Goal: Information Seeking & Learning: Learn about a topic

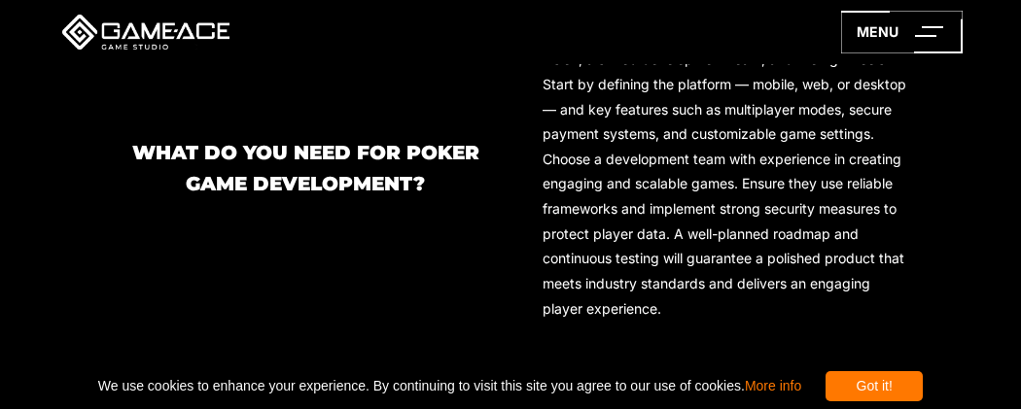
scroll to position [1604, 0]
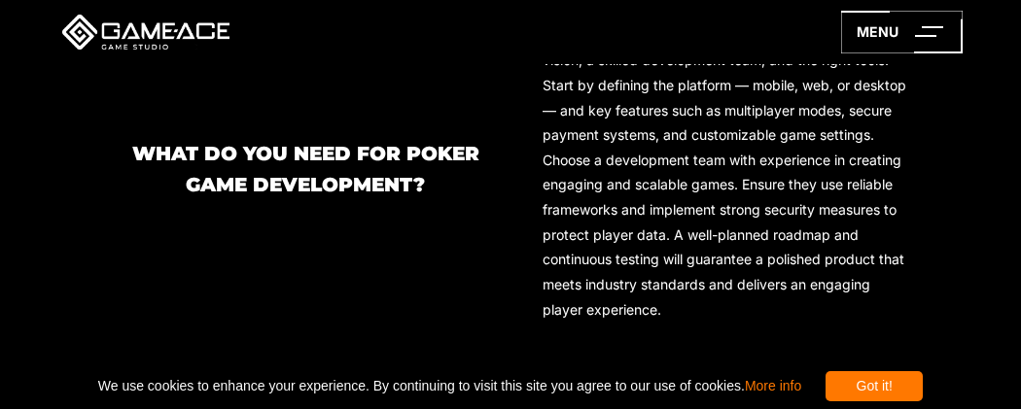
click at [501, 138] on div "Successful poker game development requires a clear vision, a skilled developmen…" at bounding box center [704, 179] width 410 height 313
click at [928, 36] on line at bounding box center [928, 36] width 21 height 0
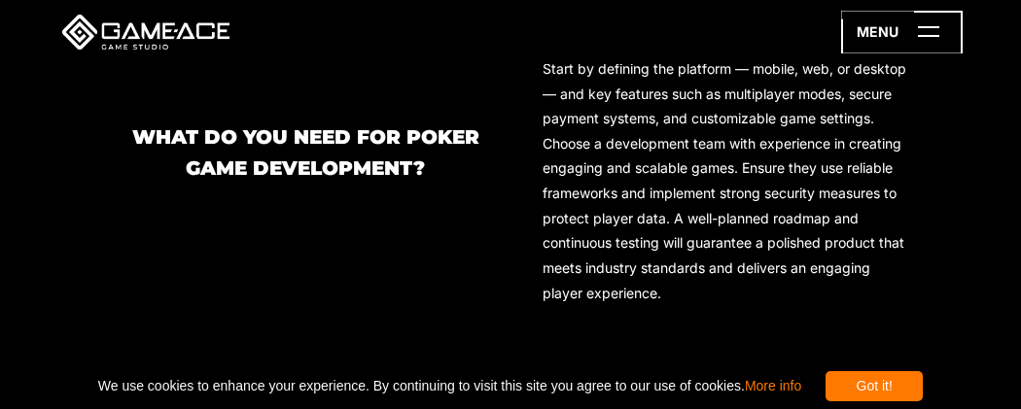
scroll to position [1615, 0]
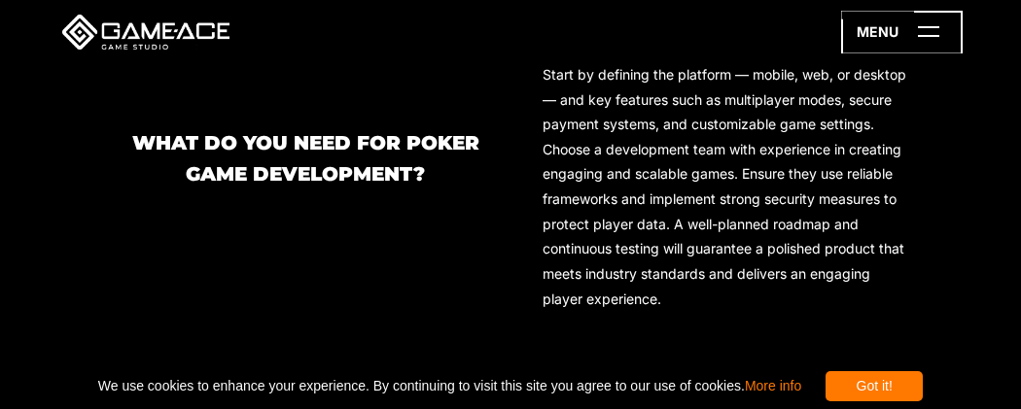
click at [934, 29] on icon at bounding box center [902, 32] width 122 height 43
click at [932, 29] on icon at bounding box center [902, 32] width 122 height 43
drag, startPoint x: 932, startPoint y: 29, endPoint x: 797, endPoint y: 47, distance: 136.3
click at [917, 32] on icon at bounding box center [902, 32] width 122 height 43
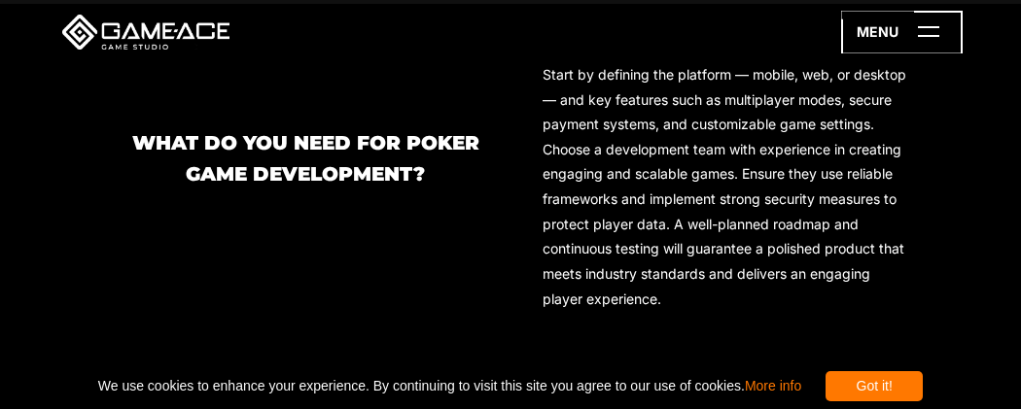
drag, startPoint x: 917, startPoint y: 32, endPoint x: 918, endPoint y: 48, distance: 15.6
click at [926, 28] on icon at bounding box center [902, 32] width 122 height 43
drag, startPoint x: 870, startPoint y: 53, endPoint x: 861, endPoint y: 70, distance: 18.7
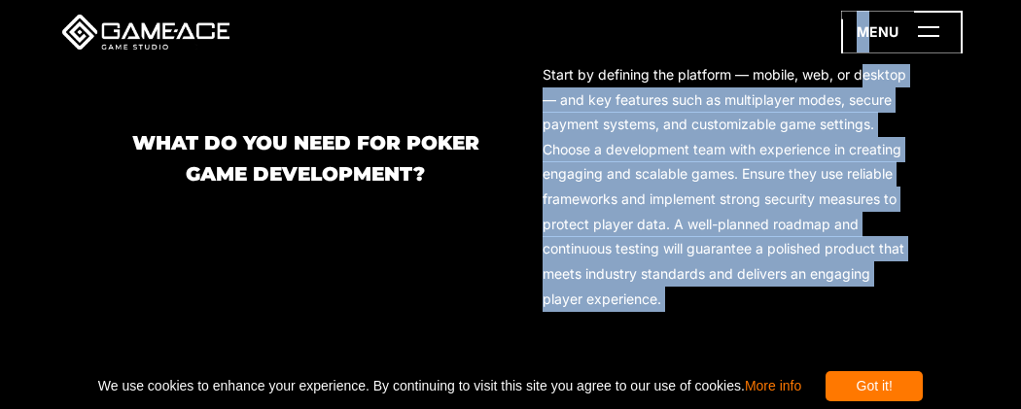
click at [944, 41] on icon at bounding box center [902, 32] width 122 height 43
click at [926, 36] on line at bounding box center [928, 36] width 21 height 0
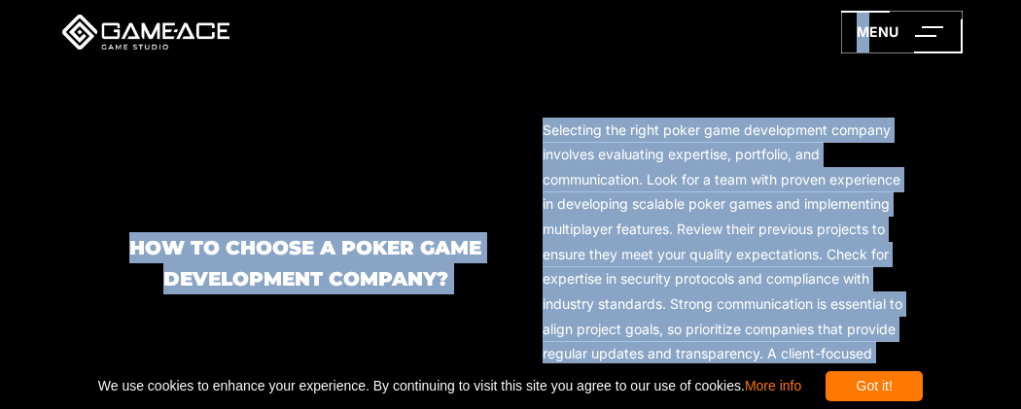
scroll to position [2006, 0]
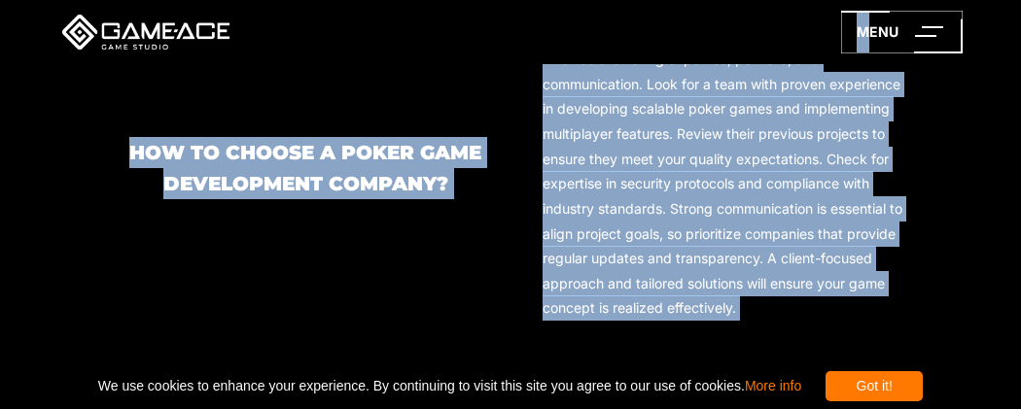
click at [437, 275] on div "How to Choose a Poker Game Development Company? Selecting the right poker game …" at bounding box center [510, 178] width 797 height 313
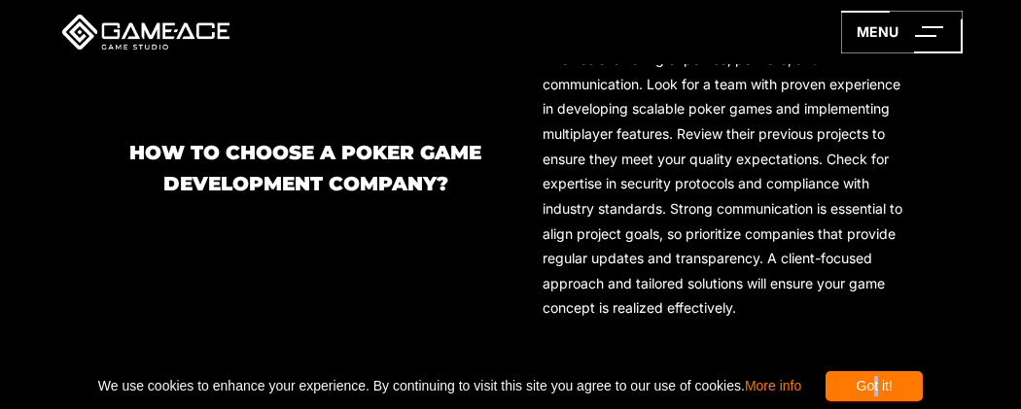
click at [923, 390] on div "Got it!" at bounding box center [873, 386] width 97 height 30
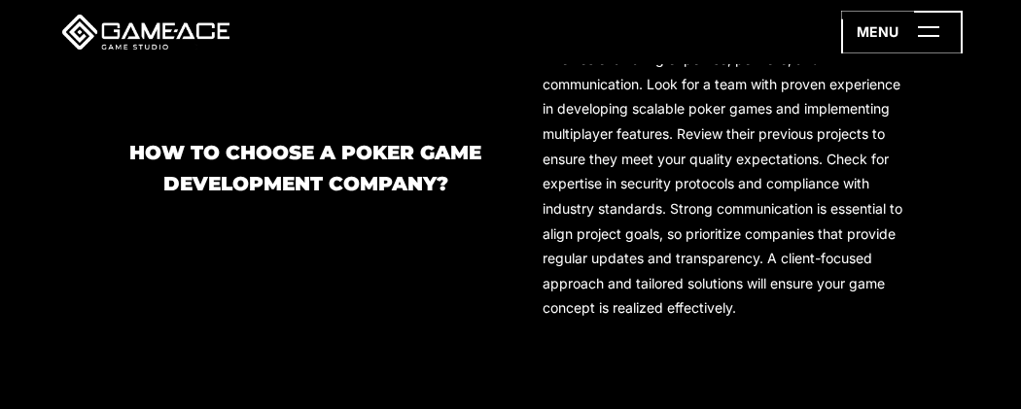
click at [939, 37] on icon at bounding box center [902, 32] width 122 height 43
click at [934, 37] on icon at bounding box center [902, 32] width 122 height 43
click at [108, 39] on link at bounding box center [145, 32] width 175 height 35
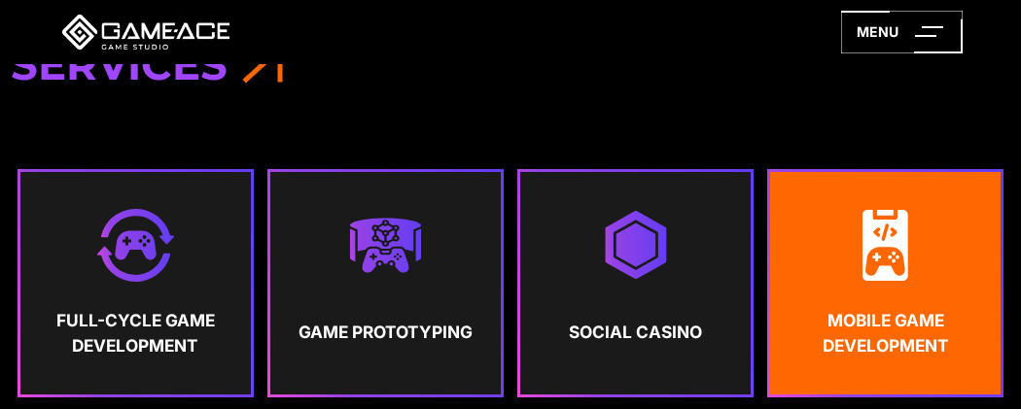
scroll to position [572, 0]
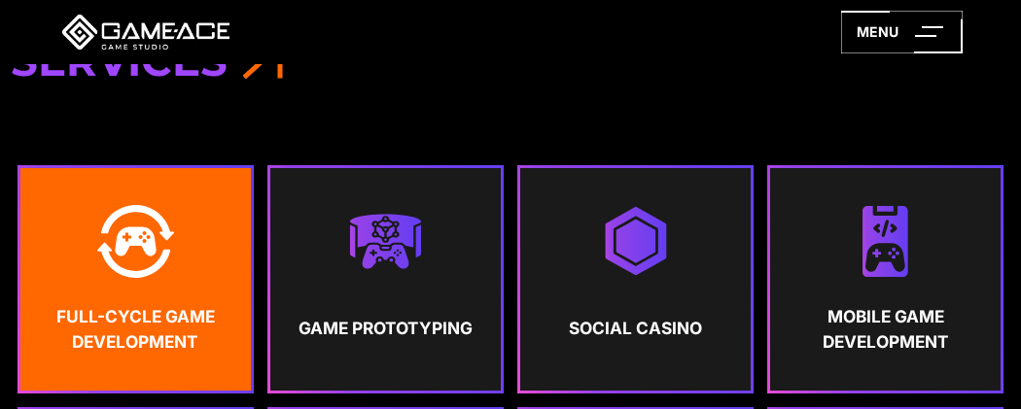
click at [153, 320] on strong "Full-Cycle Game Development" at bounding box center [135, 329] width 195 height 50
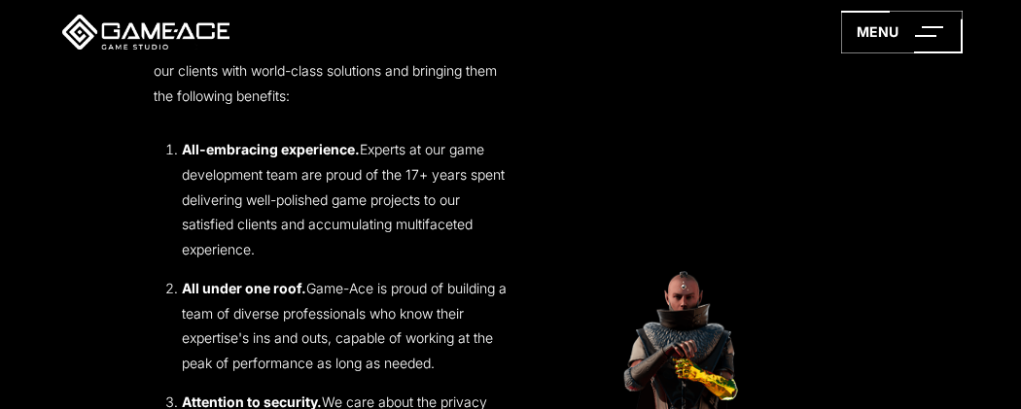
scroll to position [2829, 0]
